Goal: Book appointment/travel/reservation

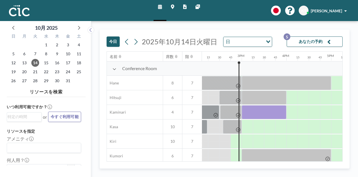
scroll to position [0, 649]
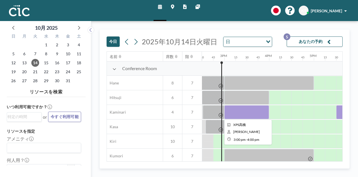
click at [240, 112] on div at bounding box center [247, 112] width 45 height 14
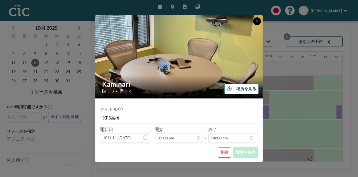
click at [257, 21] on icon at bounding box center [257, 21] width 2 height 2
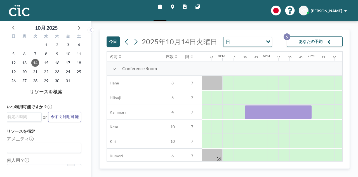
scroll to position [0, 742]
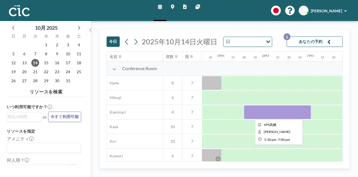
click at [260, 111] on div at bounding box center [277, 112] width 67 height 14
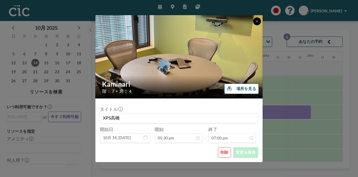
click at [256, 20] on icon at bounding box center [257, 21] width 3 height 3
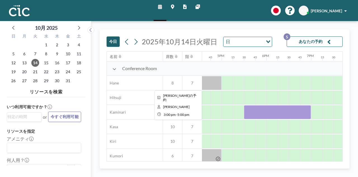
click at [206, 83] on div at bounding box center [177, 83] width 90 height 14
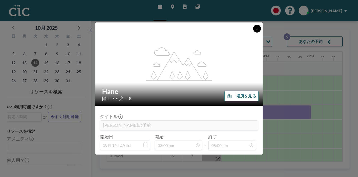
click at [256, 28] on icon at bounding box center [257, 28] width 2 height 2
